Goal: Task Accomplishment & Management: Manage account settings

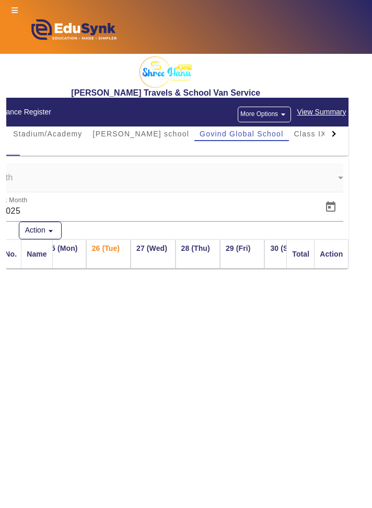
scroll to position [0, 22]
click at [371, 161] on div "Shree Hanu Travels & School Van Service Attendance Register More Options arrow_…" at bounding box center [189, 165] width 366 height 222
click at [368, 161] on div "Shree Hanu Travels & School Van Service Attendance Register More Options arrow_…" at bounding box center [189, 165] width 366 height 222
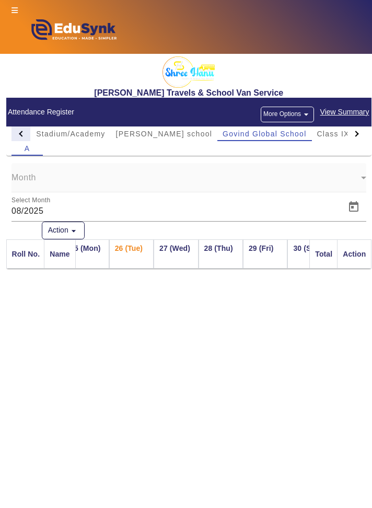
click at [16, 130] on div at bounding box center [20, 133] width 19 height 15
click at [27, 135] on div at bounding box center [20, 133] width 19 height 15
click at [17, 134] on div at bounding box center [20, 133] width 19 height 15
click at [18, 134] on div at bounding box center [20, 133] width 19 height 15
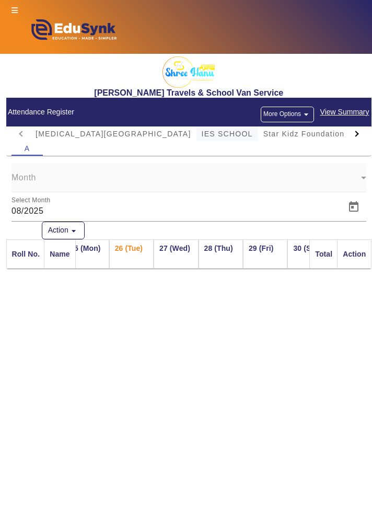
click at [202, 135] on span "IES SCHOOL" at bounding box center [227, 133] width 51 height 7
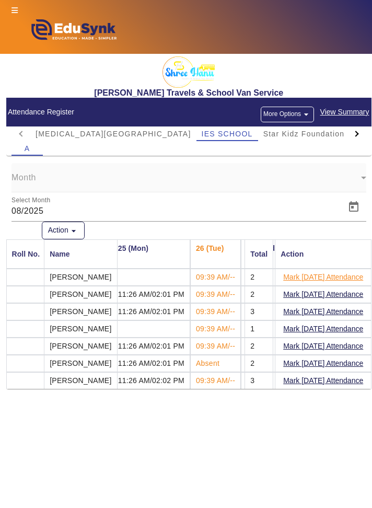
click at [338, 279] on button "Mark [DATE] Attendance" at bounding box center [323, 277] width 82 height 13
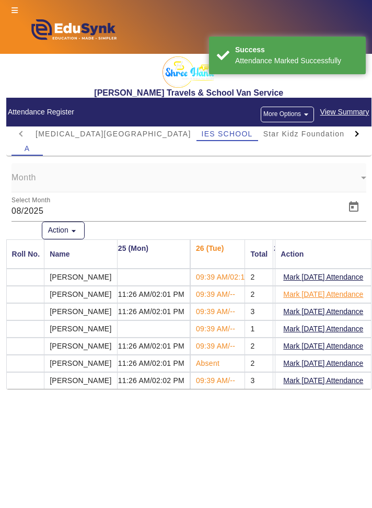
click at [336, 294] on button "Mark [DATE] Attendance" at bounding box center [323, 294] width 82 height 13
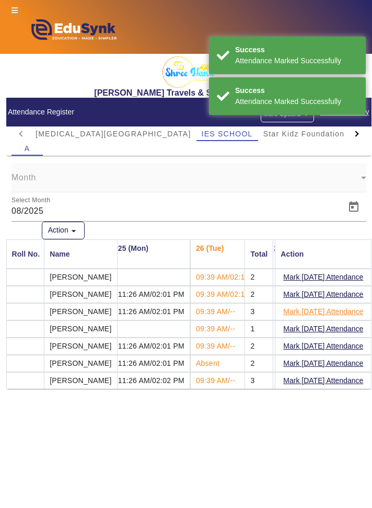
click at [325, 309] on button "Mark [DATE] Attendance" at bounding box center [323, 311] width 82 height 13
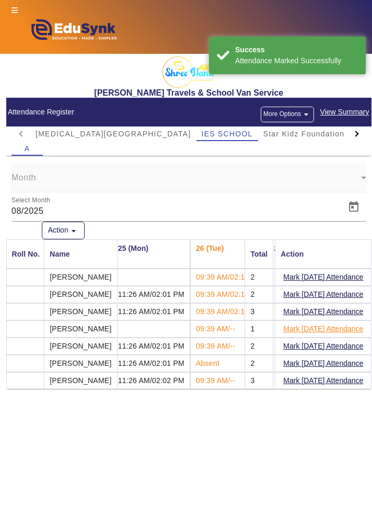
click at [324, 328] on button "Mark [DATE] Attendance" at bounding box center [323, 328] width 82 height 13
click at [326, 341] on button "Mark [DATE] Attendance" at bounding box center [323, 345] width 82 height 13
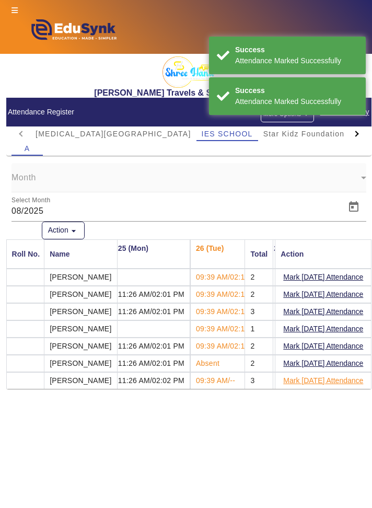
click at [312, 379] on button "Mark [DATE] Attendance" at bounding box center [323, 380] width 82 height 13
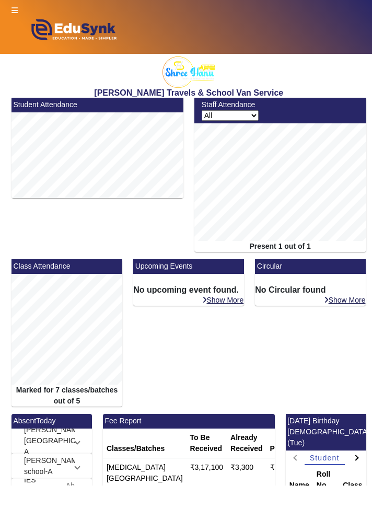
click at [14, 8] on icon at bounding box center [14, 10] width 6 height 7
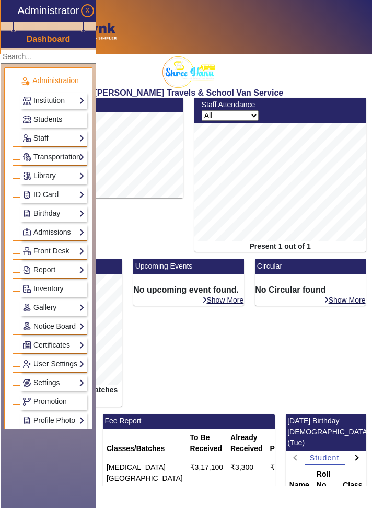
click at [33, 115] on span "Students" at bounding box center [47, 119] width 29 height 8
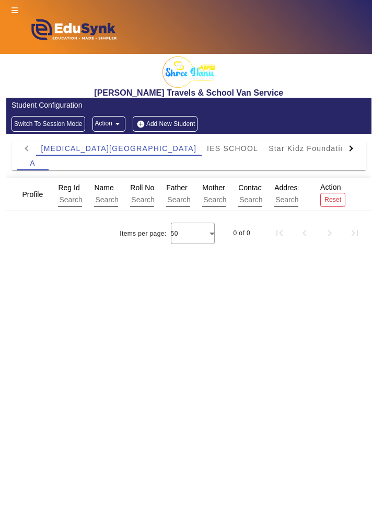
click at [12, 8] on icon at bounding box center [14, 10] width 6 height 7
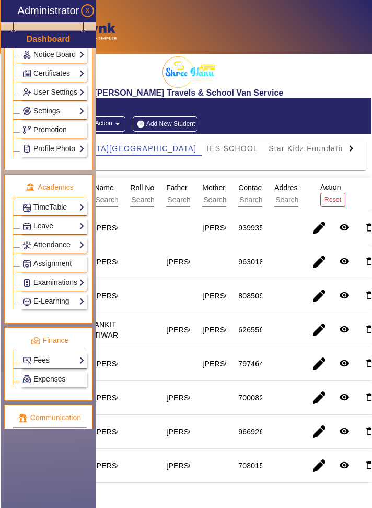
scroll to position [272, 0]
click at [37, 241] on link "Attendance" at bounding box center [53, 245] width 62 height 12
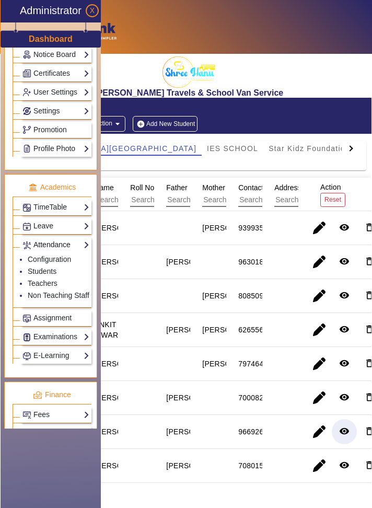
scroll to position [267, 0]
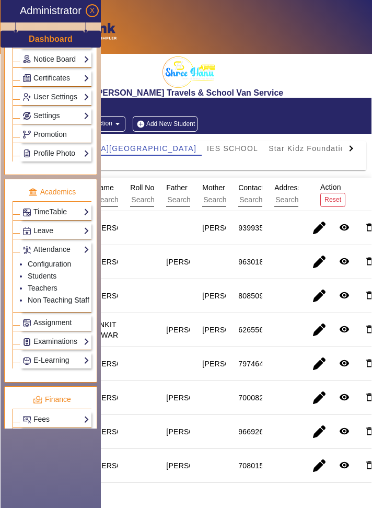
click at [89, 318] on link "Assignment" at bounding box center [55, 322] width 67 height 12
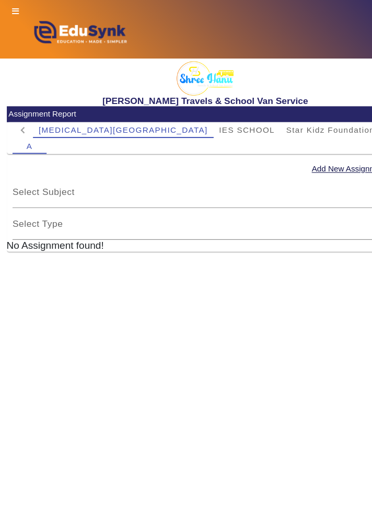
click at [16, 21] on img at bounding box center [72, 32] width 123 height 32
click at [17, 7] on icon at bounding box center [14, 10] width 6 height 7
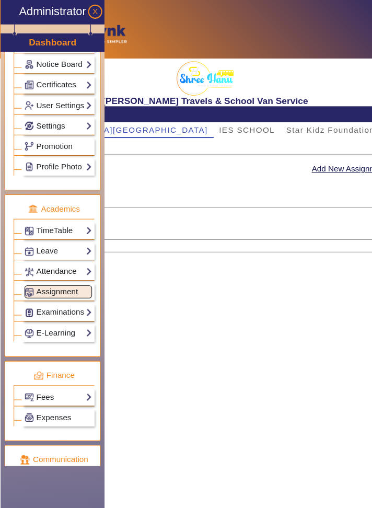
click at [76, 245] on link "Attendance" at bounding box center [53, 249] width 62 height 12
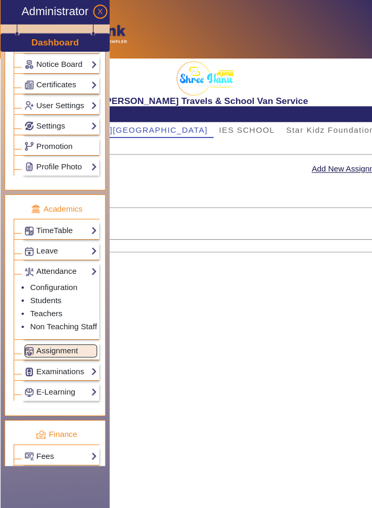
click at [43, 246] on link "Attendance" at bounding box center [55, 249] width 67 height 12
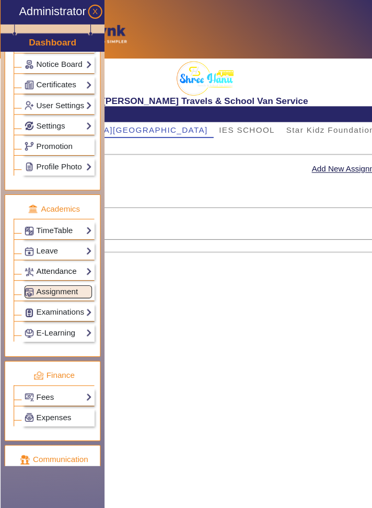
click at [43, 245] on link "Attendance" at bounding box center [53, 249] width 62 height 12
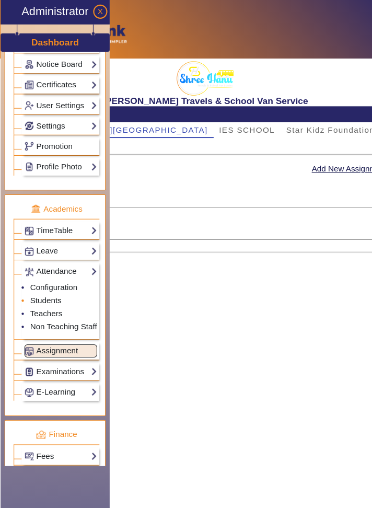
click at [32, 272] on link "Students" at bounding box center [42, 276] width 29 height 8
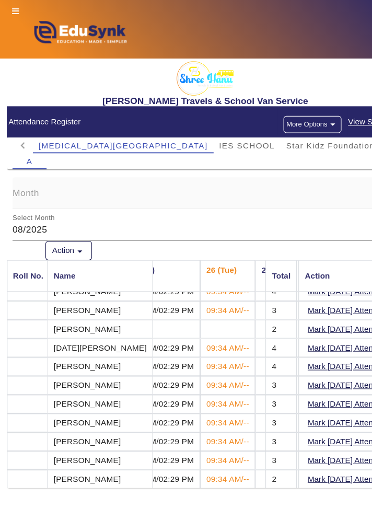
scroll to position [244, 1147]
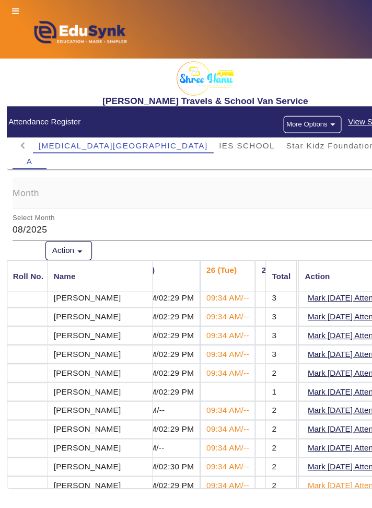
click at [323, 442] on button "Mark [DATE] Attendance" at bounding box center [323, 446] width 82 height 13
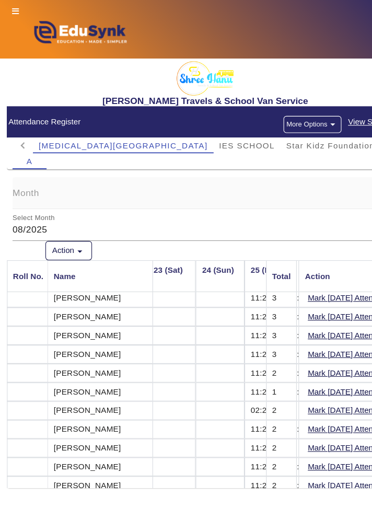
scroll to position [244, 1028]
click at [311, 440] on button "Mark [DATE] Attendance" at bounding box center [323, 446] width 82 height 13
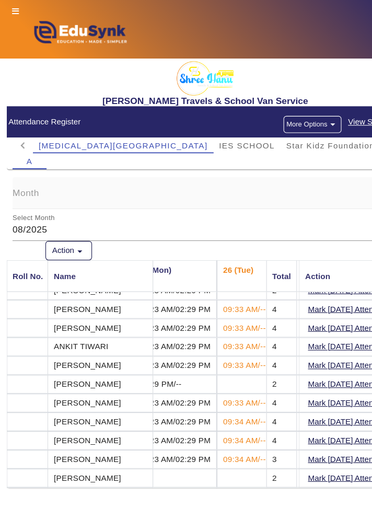
scroll to position [0, 1132]
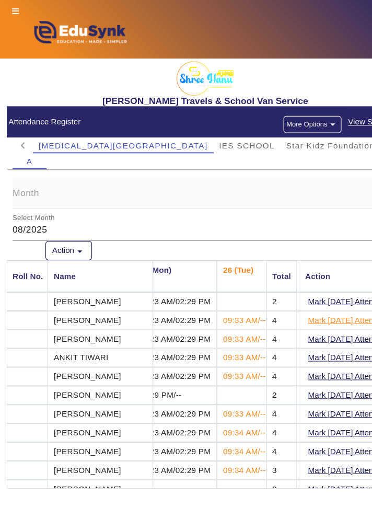
click at [324, 297] on button "Mark [DATE] Attendance" at bounding box center [323, 294] width 82 height 13
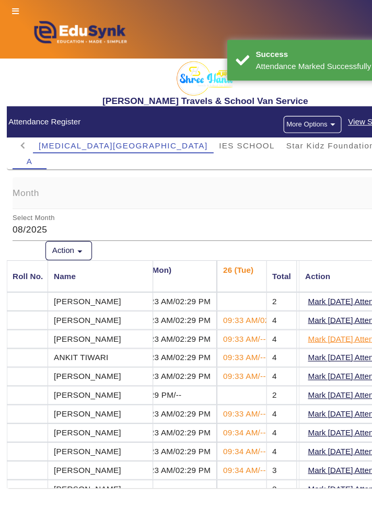
click at [324, 311] on button "Mark [DATE] Attendance" at bounding box center [323, 311] width 82 height 13
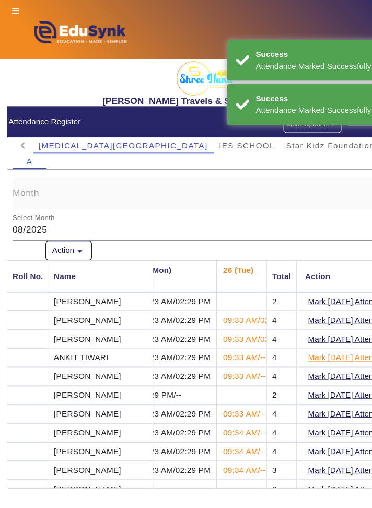
click at [330, 329] on button "Mark [DATE] Attendance" at bounding box center [323, 328] width 82 height 13
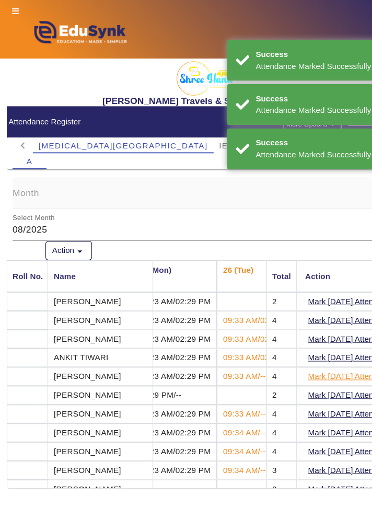
click at [327, 346] on button "Mark [DATE] Attendance" at bounding box center [323, 345] width 82 height 13
click at [319, 379] on button "Mark [DATE] Attendance" at bounding box center [323, 380] width 82 height 13
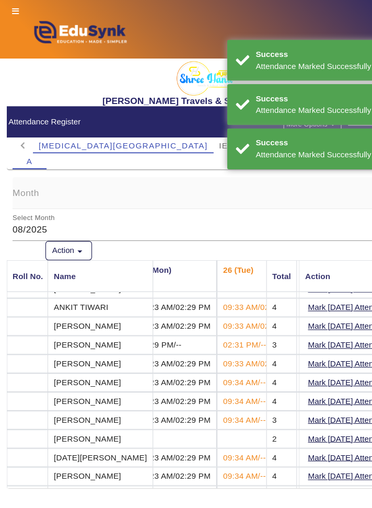
scroll to position [45, 1132]
click at [327, 351] on button "Mark [DATE] Attendance" at bounding box center [323, 352] width 82 height 13
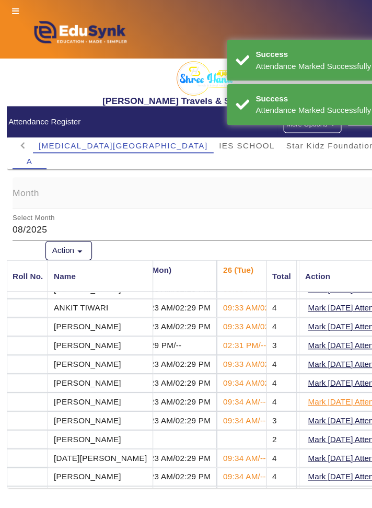
click at [325, 369] on button "Mark [DATE] Attendance" at bounding box center [323, 369] width 82 height 13
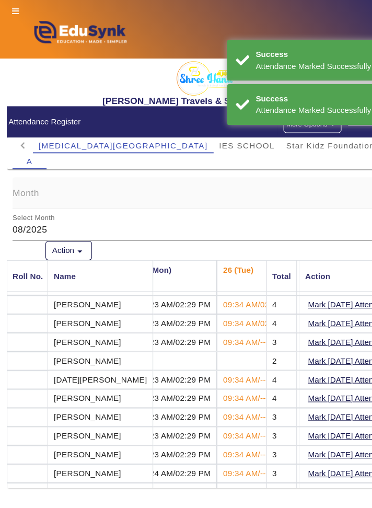
scroll to position [119, 1132]
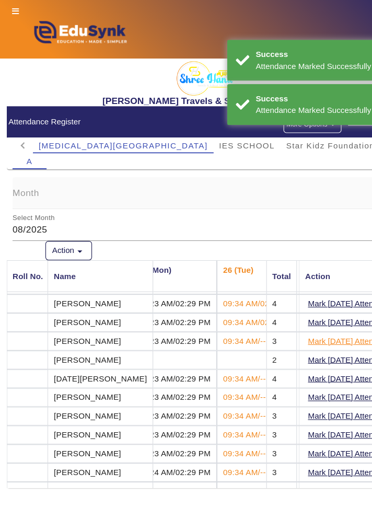
click at [324, 312] on button "Mark [DATE] Attendance" at bounding box center [323, 313] width 82 height 13
click at [332, 344] on button "Mark [DATE] Attendance" at bounding box center [323, 348] width 82 height 13
click at [330, 360] on button "Mark [DATE] Attendance" at bounding box center [323, 365] width 82 height 13
click at [322, 380] on button "Mark [DATE] Attendance" at bounding box center [323, 382] width 82 height 13
click at [319, 398] on button "Mark [DATE] Attendance" at bounding box center [323, 399] width 82 height 13
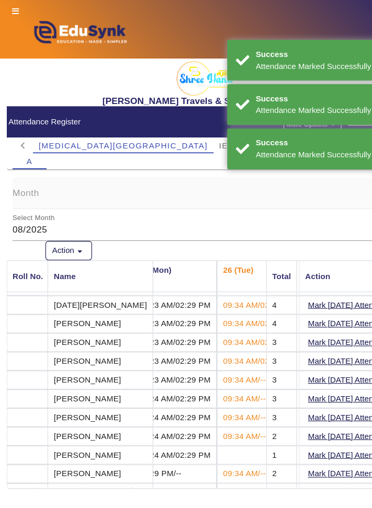
scroll to position [187, 1132]
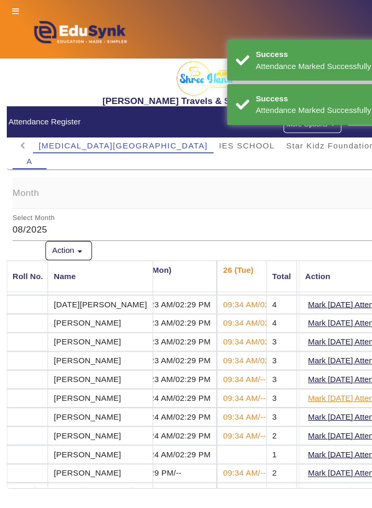
click at [324, 366] on button "Mark [DATE] Attendance" at bounding box center [323, 365] width 82 height 13
click at [325, 378] on button "Mark [DATE] Attendance" at bounding box center [323, 383] width 82 height 13
click at [322, 398] on button "Mark [DATE] Attendance" at bounding box center [323, 400] width 82 height 13
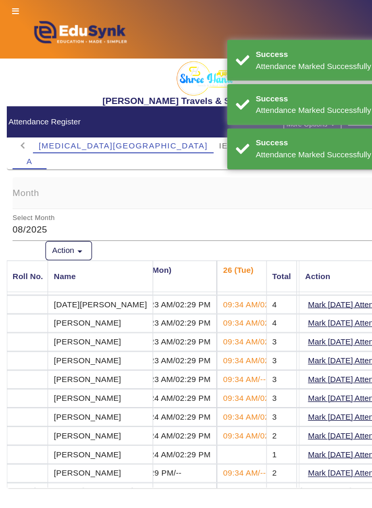
scroll to position [244, 1132]
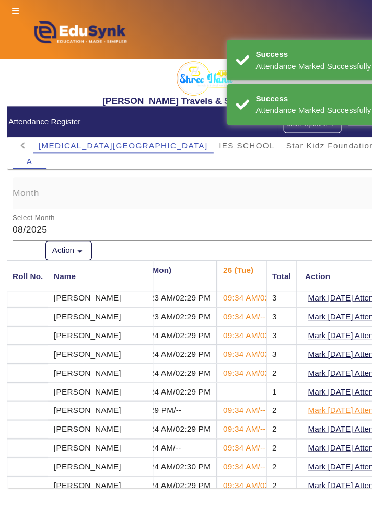
click at [327, 371] on button "Mark [DATE] Attendance" at bounding box center [323, 377] width 82 height 13
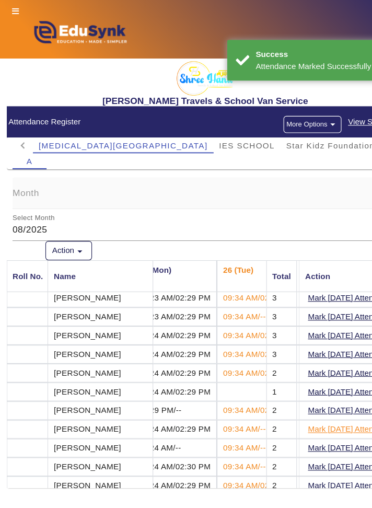
click at [324, 389] on button "Mark [DATE] Attendance" at bounding box center [323, 394] width 82 height 13
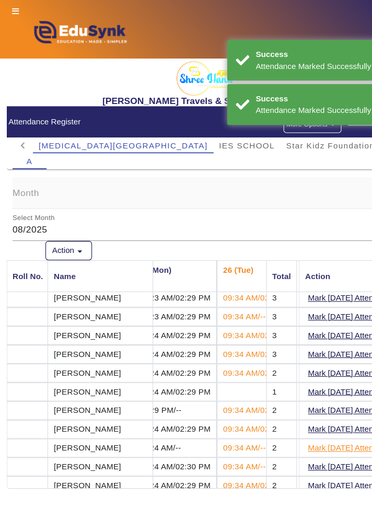
click at [318, 407] on button "Mark [DATE] Attendance" at bounding box center [323, 411] width 82 height 13
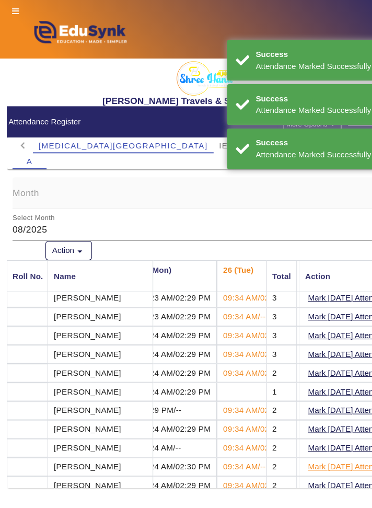
click at [317, 426] on button "Mark [DATE] Attendance" at bounding box center [323, 429] width 82 height 13
